Goal: Information Seeking & Learning: Learn about a topic

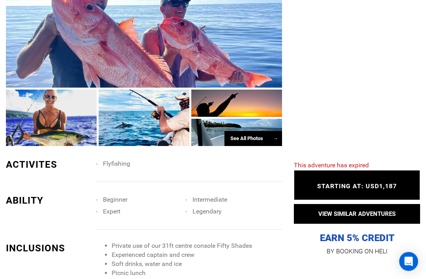
scroll to position [444, 0]
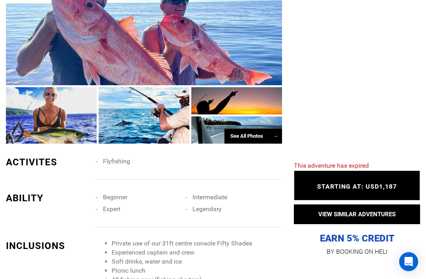
click at [22, 138] on div at bounding box center [51, 115] width 91 height 56
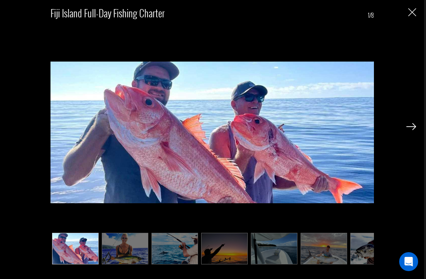
click at [116, 263] on img at bounding box center [125, 248] width 47 height 31
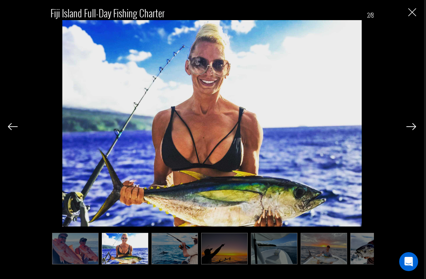
click at [413, 11] on img "Close" at bounding box center [413, 12] width 8 height 8
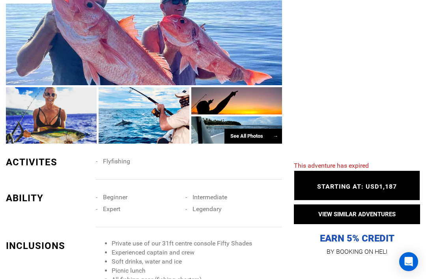
click at [254, 144] on div "See All Photos →" at bounding box center [254, 136] width 58 height 15
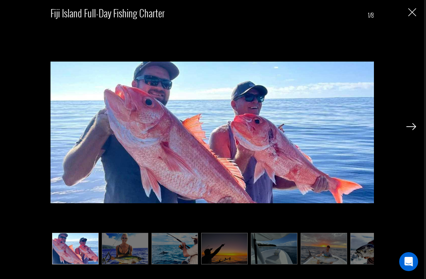
click at [219, 264] on img at bounding box center [224, 248] width 47 height 31
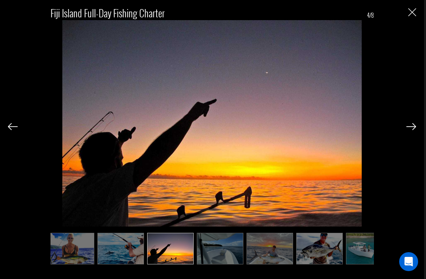
scroll to position [0, 74]
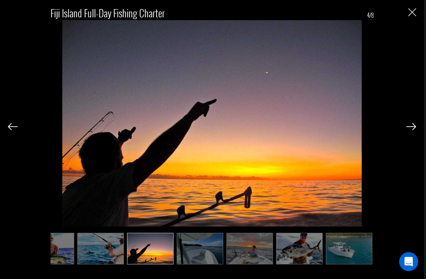
click at [245, 264] on img at bounding box center [250, 248] width 47 height 31
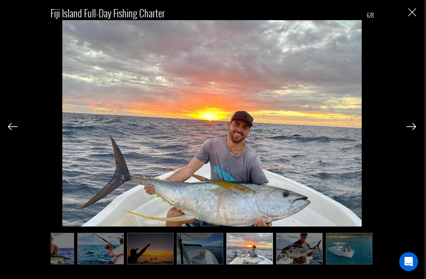
click at [290, 264] on img at bounding box center [299, 248] width 47 height 31
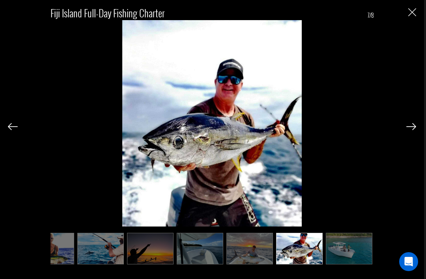
click at [301, 264] on img at bounding box center [299, 248] width 47 height 31
click at [297, 264] on img at bounding box center [299, 248] width 47 height 31
click at [344, 264] on img at bounding box center [349, 248] width 47 height 31
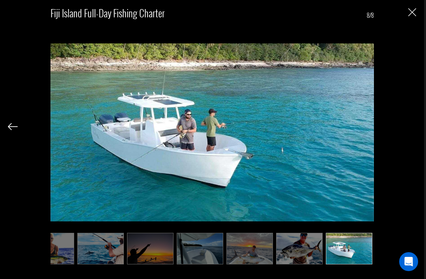
click at [345, 263] on img at bounding box center [349, 248] width 47 height 31
click at [214, 264] on img at bounding box center [200, 248] width 47 height 31
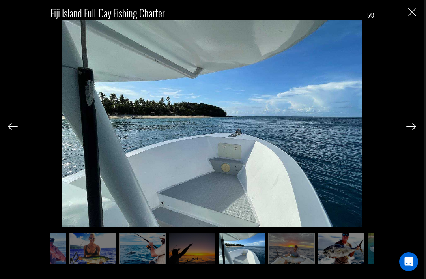
scroll to position [0, 0]
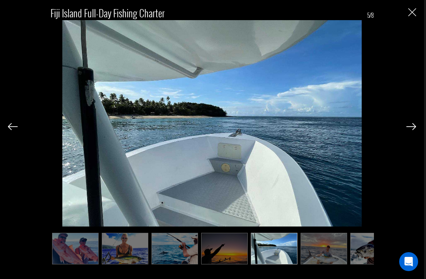
click at [410, 15] on img "Close" at bounding box center [413, 12] width 8 height 8
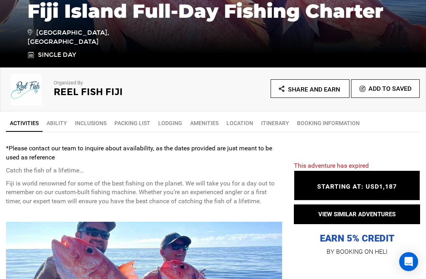
scroll to position [199, 0]
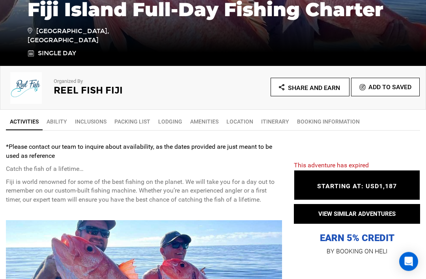
click at [164, 124] on link "Lodging" at bounding box center [170, 122] width 32 height 16
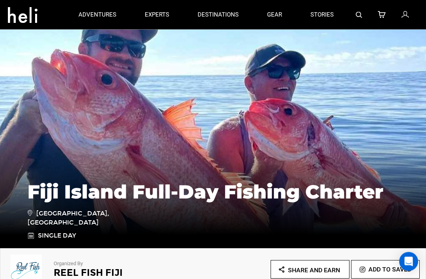
scroll to position [0, 0]
